Goal: Information Seeking & Learning: Learn about a topic

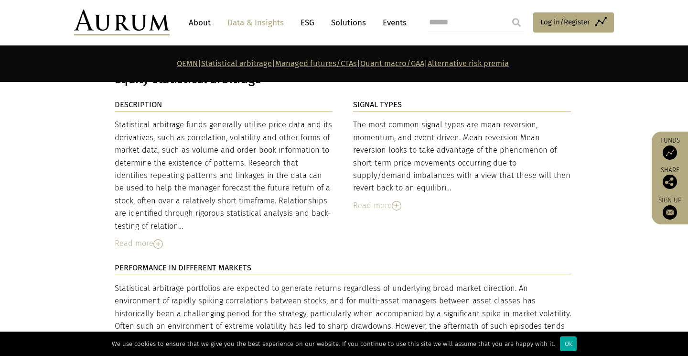
scroll to position [1616, 0]
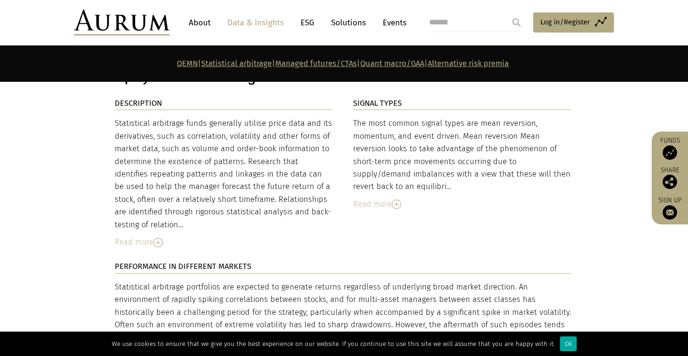
click at [398, 199] on img at bounding box center [397, 204] width 10 height 10
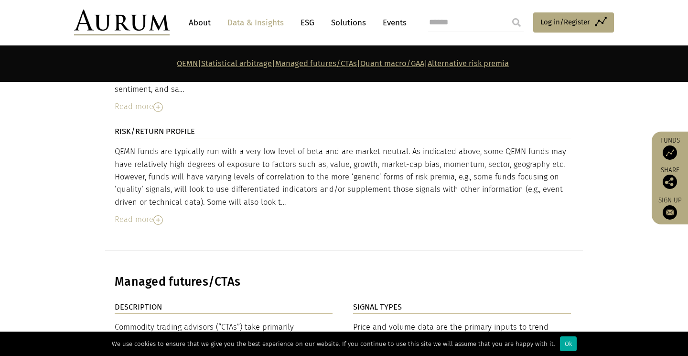
scroll to position [2850, 0]
click at [154, 216] on img at bounding box center [158, 221] width 10 height 10
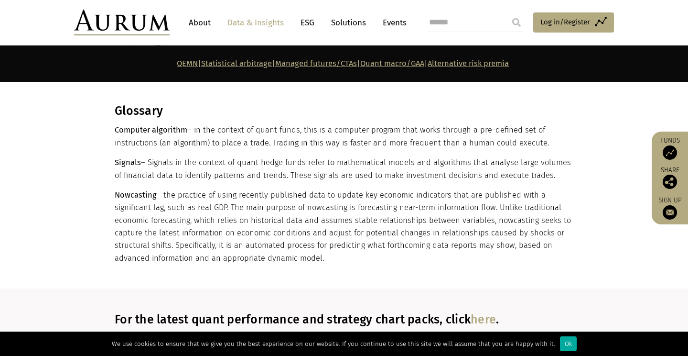
scroll to position [4669, 0]
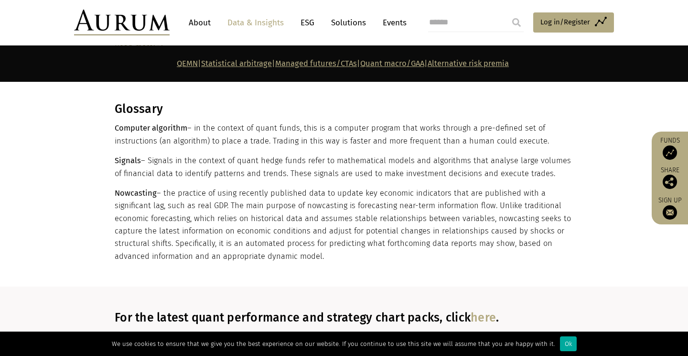
click at [477, 310] on link "here" at bounding box center [483, 317] width 25 height 14
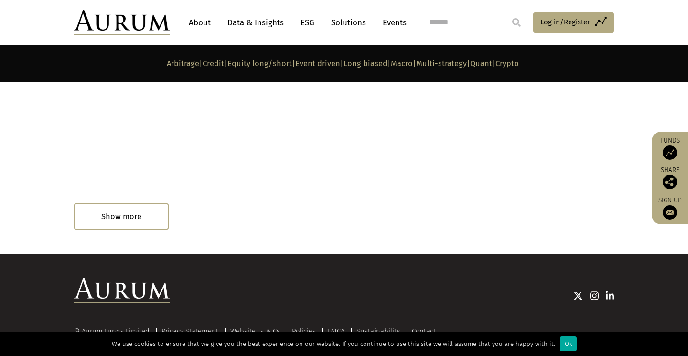
scroll to position [5442, 0]
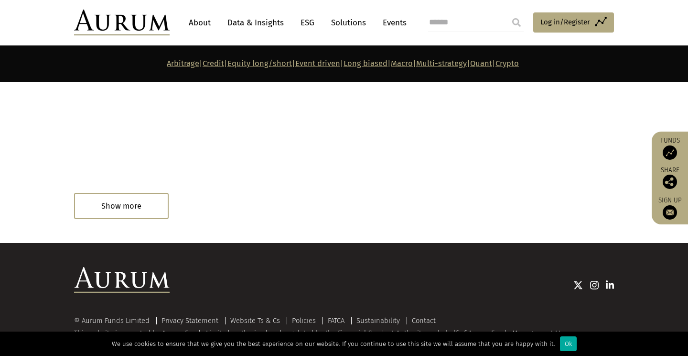
click at [141, 197] on div "Read in 1 minute" at bounding box center [113, 206] width 78 height 19
click at [108, 202] on div "Read in 1 minute" at bounding box center [99, 207] width 51 height 11
click at [141, 204] on div "Show more" at bounding box center [121, 206] width 95 height 26
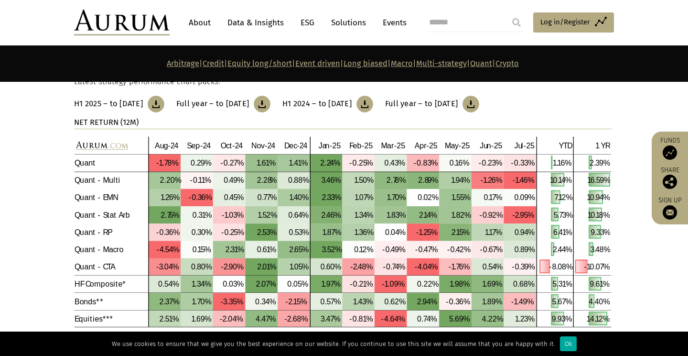
scroll to position [4483, 0]
